Goal: Use online tool/utility: Utilize a website feature to perform a specific function

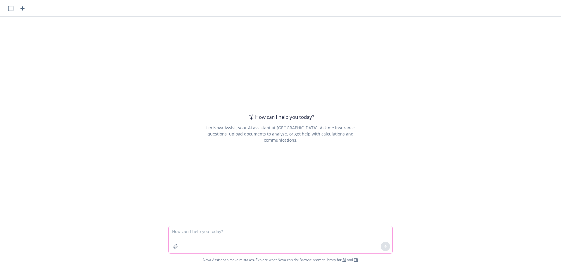
click at [300, 242] on textarea at bounding box center [281, 239] width 224 height 27
type textarea "And I need to write an email to [PERSON_NAME] at Premier Lighting"
click at [266, 237] on textarea at bounding box center [281, 239] width 224 height 27
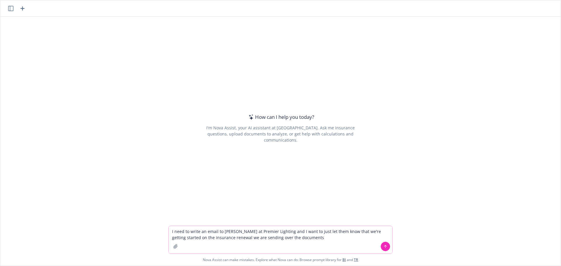
type textarea "I need to write an email to [PERSON_NAME] at Premier Lighting and I want to jus…"
drag, startPoint x: 263, startPoint y: 236, endPoint x: 267, endPoint y: 239, distance: 4.6
click at [263, 236] on textarea "I need to write an email to [PERSON_NAME] at Premier Lighting and I want to jus…" at bounding box center [281, 239] width 224 height 27
drag, startPoint x: 268, startPoint y: 239, endPoint x: 167, endPoint y: 228, distance: 102.1
click at [169, 228] on textarea "I need to write an email to [PERSON_NAME] at Premier Lighting and I want to jus…" at bounding box center [281, 239] width 224 height 27
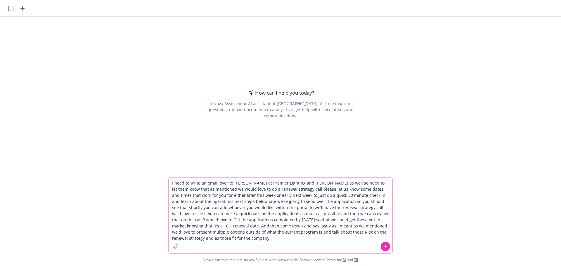
type textarea "I need to write an email over to [PERSON_NAME] at Premier Lighting and [PERSON_…"
click at [381, 247] on button at bounding box center [385, 246] width 9 height 9
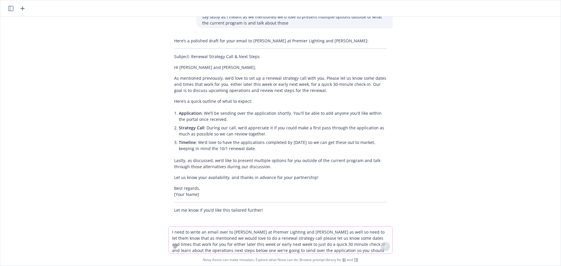
scroll to position [68, 0]
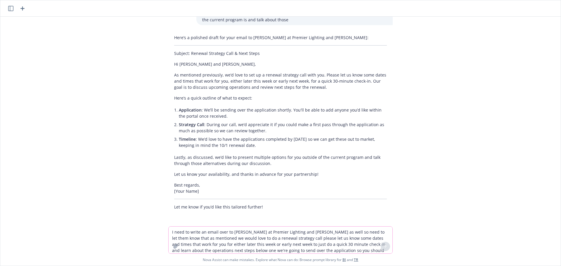
click at [272, 234] on textarea "I need to write an email over to [PERSON_NAME] at Premier Lighting and [PERSON_…" at bounding box center [281, 240] width 224 height 27
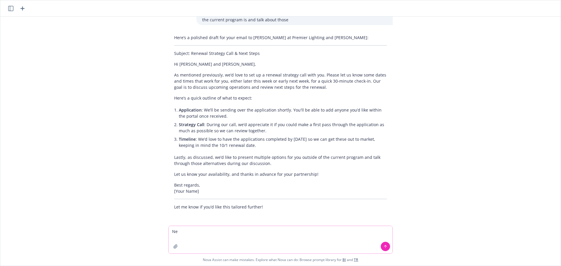
type textarea "N"
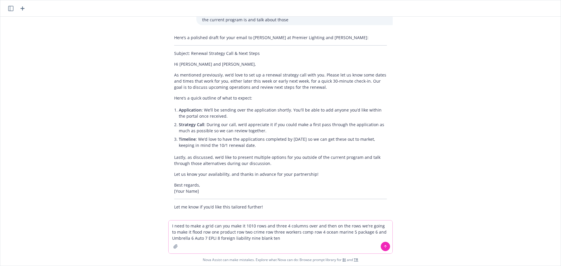
type textarea "I need to make a grid can you make it 1010 rows and three 4 columns over and th…"
click at [385, 248] on icon at bounding box center [386, 247] width 4 height 4
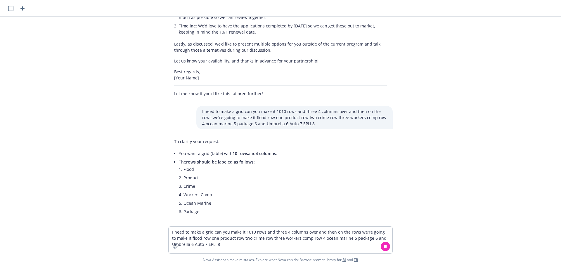
scroll to position [189, 0]
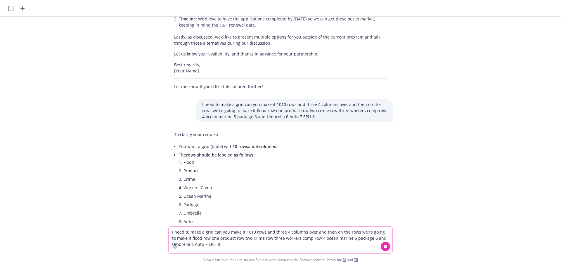
click at [205, 233] on textarea "I need to make a grid can you make it 1010 rows and three 4 columns over and th…" at bounding box center [281, 240] width 224 height 27
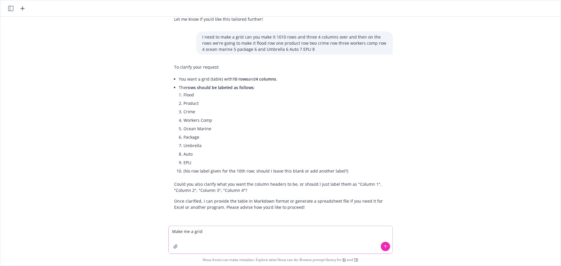
scroll to position [257, 0]
type textarea "Make me a grid table 4 columns and 4 rows and we will fill in"
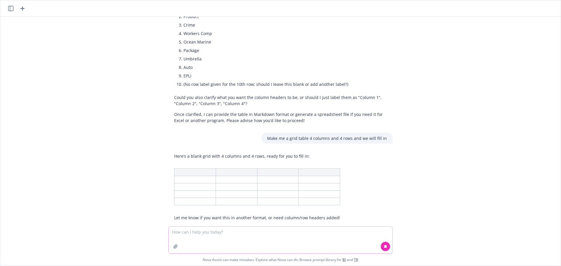
scroll to position [354, 0]
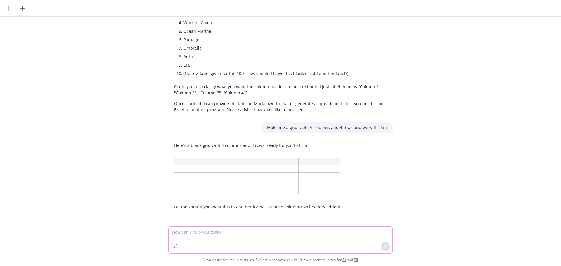
click at [229, 229] on textarea at bounding box center [281, 240] width 224 height 27
